Goal: Check status: Check status

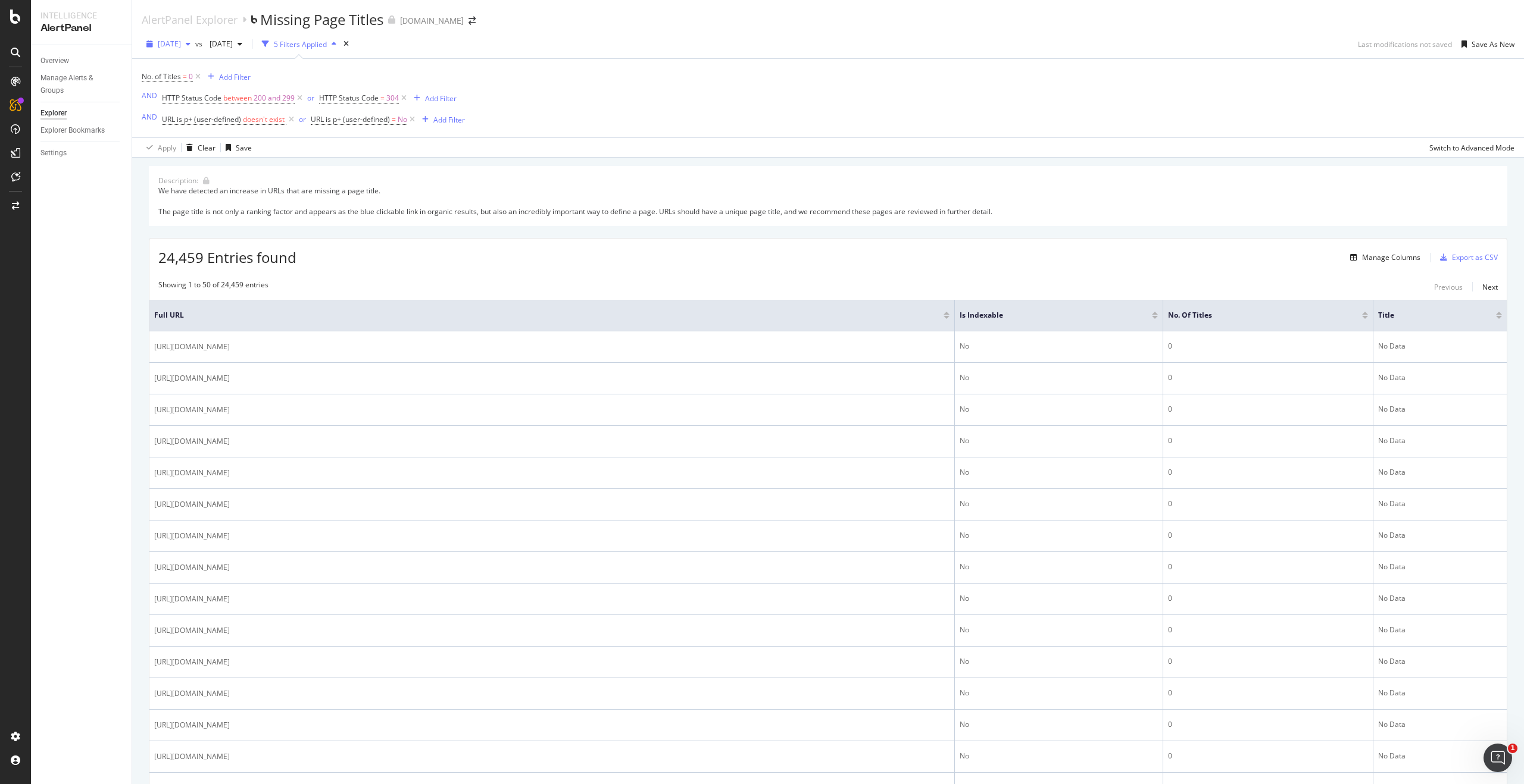
click at [181, 46] on span "[DATE]" at bounding box center [168, 44] width 23 height 10
click at [456, 44] on div "[DATE] vs [DATE] 5 Filters Applied Last modifications not saved Save As New" at bounding box center [827, 46] width 1391 height 24
click at [181, 44] on span "[DATE]" at bounding box center [168, 44] width 23 height 10
click at [211, 144] on div "[DATE]" at bounding box center [190, 142] width 62 height 11
